Goal: Task Accomplishment & Management: Use online tool/utility

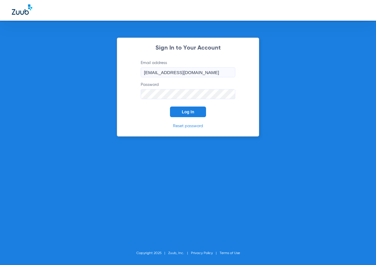
click at [175, 111] on button "Log In" at bounding box center [188, 112] width 36 height 11
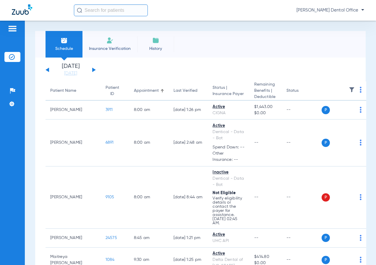
click at [102, 11] on input "text" at bounding box center [111, 10] width 74 height 12
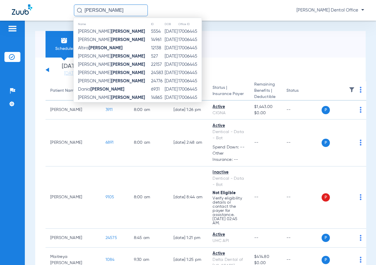
click at [101, 13] on input "[PERSON_NAME]" at bounding box center [111, 10] width 74 height 12
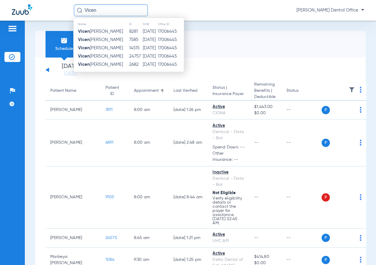
type input "Vicen"
click at [102, 54] on span "[PERSON_NAME]" at bounding box center [100, 56] width 45 height 4
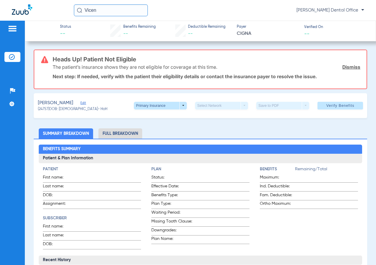
click at [342, 65] on link "Dismiss" at bounding box center [351, 67] width 18 height 6
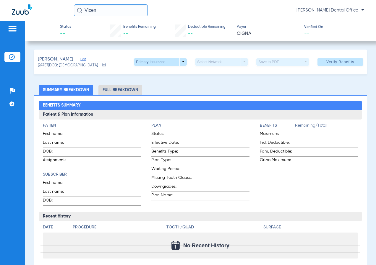
click at [177, 63] on span at bounding box center [160, 62] width 53 height 8
click at [166, 85] on span "Secondary Insurance" at bounding box center [154, 85] width 39 height 4
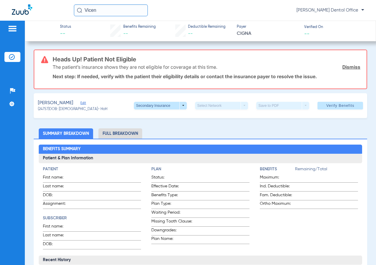
click at [342, 70] on link "Dismiss" at bounding box center [351, 67] width 18 height 6
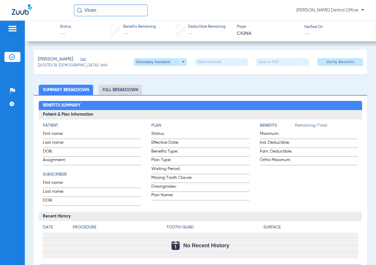
click at [80, 58] on span "Edit" at bounding box center [82, 60] width 5 height 6
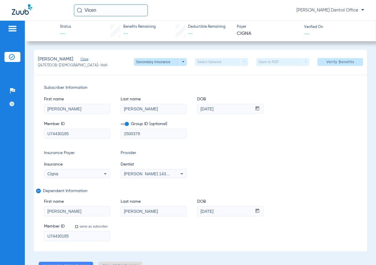
click at [327, 60] on span "Verify Benefits" at bounding box center [340, 62] width 28 height 5
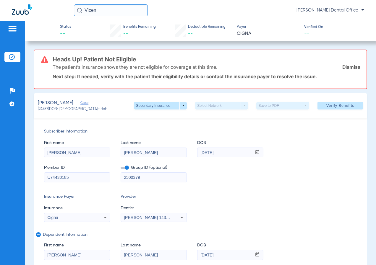
click at [342, 66] on link "Dismiss" at bounding box center [351, 67] width 18 height 6
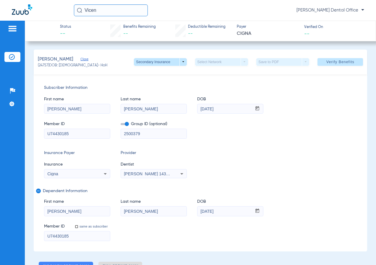
click at [76, 179] on div "Subscriber Information First name [PERSON_NAME] Last name [PERSON_NAME] mm / dd…" at bounding box center [200, 162] width 333 height 177
click at [84, 175] on div "Cigna" at bounding box center [71, 174] width 48 height 4
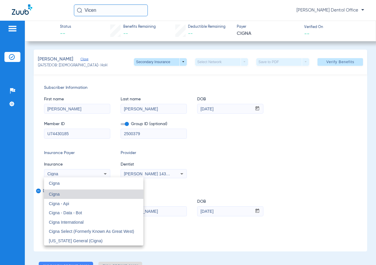
type input "Cigna"
click at [83, 203] on mat-option "Cigna - Api" at bounding box center [93, 203] width 99 height 9
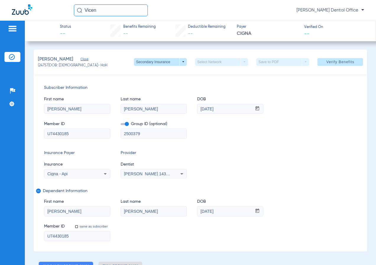
click at [326, 63] on span "Verify Benefits" at bounding box center [340, 62] width 28 height 5
